Goal: Transaction & Acquisition: Purchase product/service

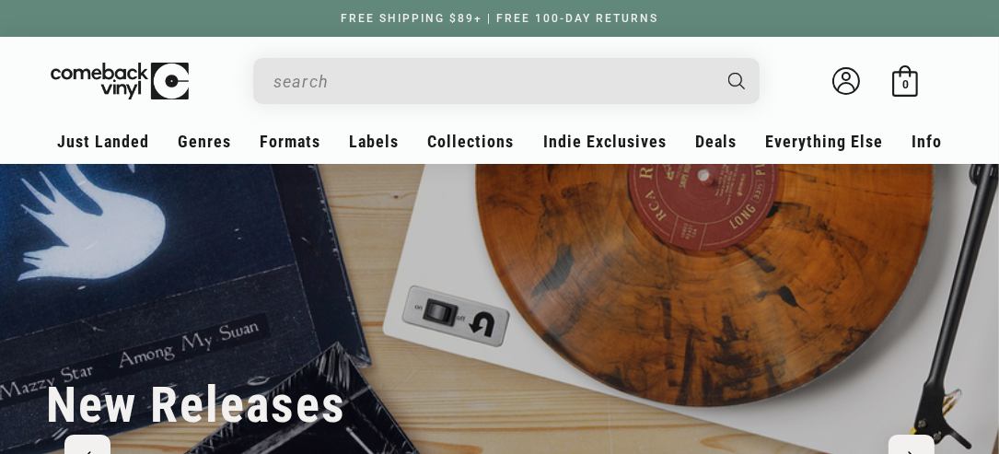
click at [423, 65] on input "Search" at bounding box center [491, 82] width 436 height 38
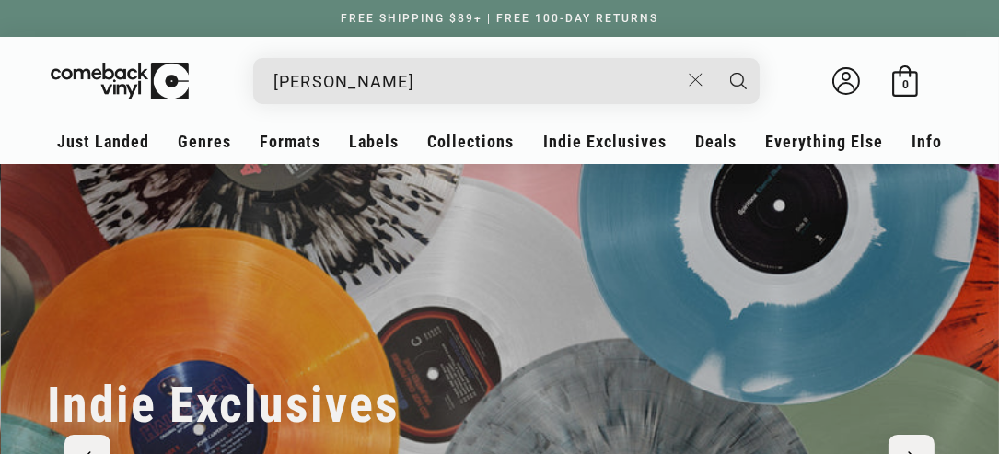
scroll to position [0, 999]
type input "[PERSON_NAME]"
click at [715, 58] on button "Search" at bounding box center [738, 81] width 46 height 46
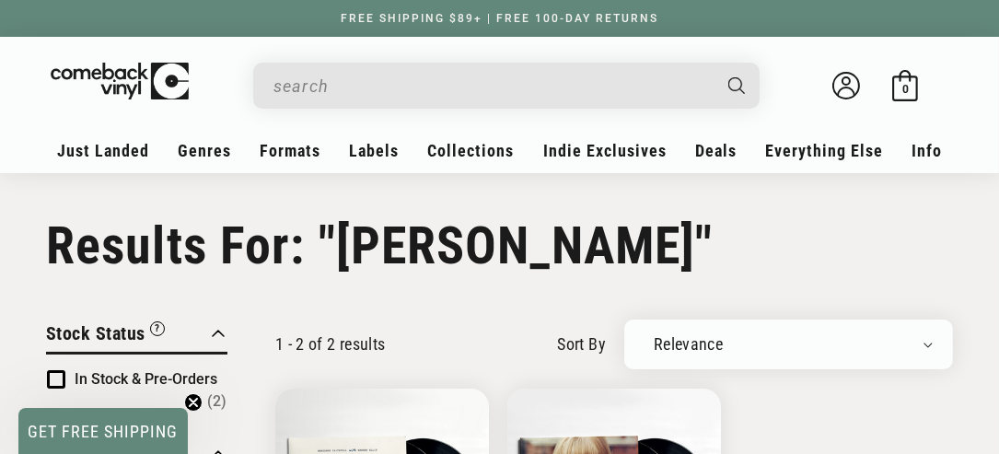
type input "[PERSON_NAME]"
